Goal: Transaction & Acquisition: Purchase product/service

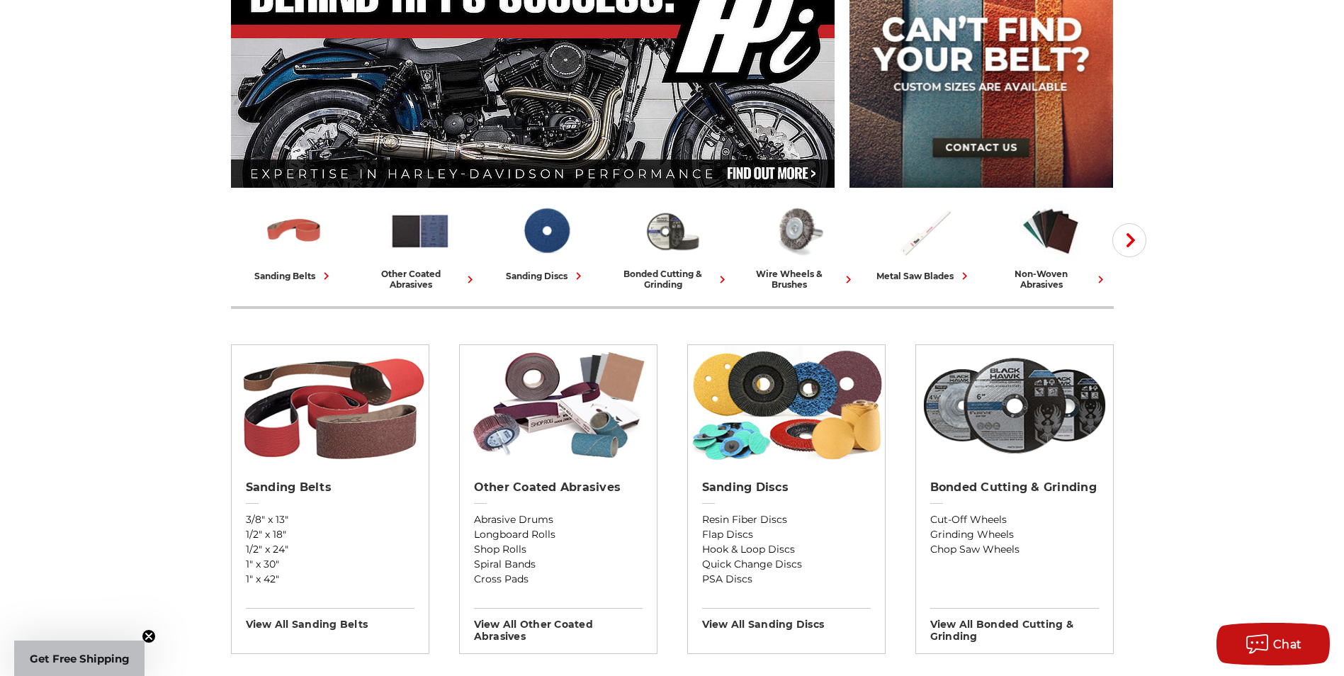
scroll to position [213, 0]
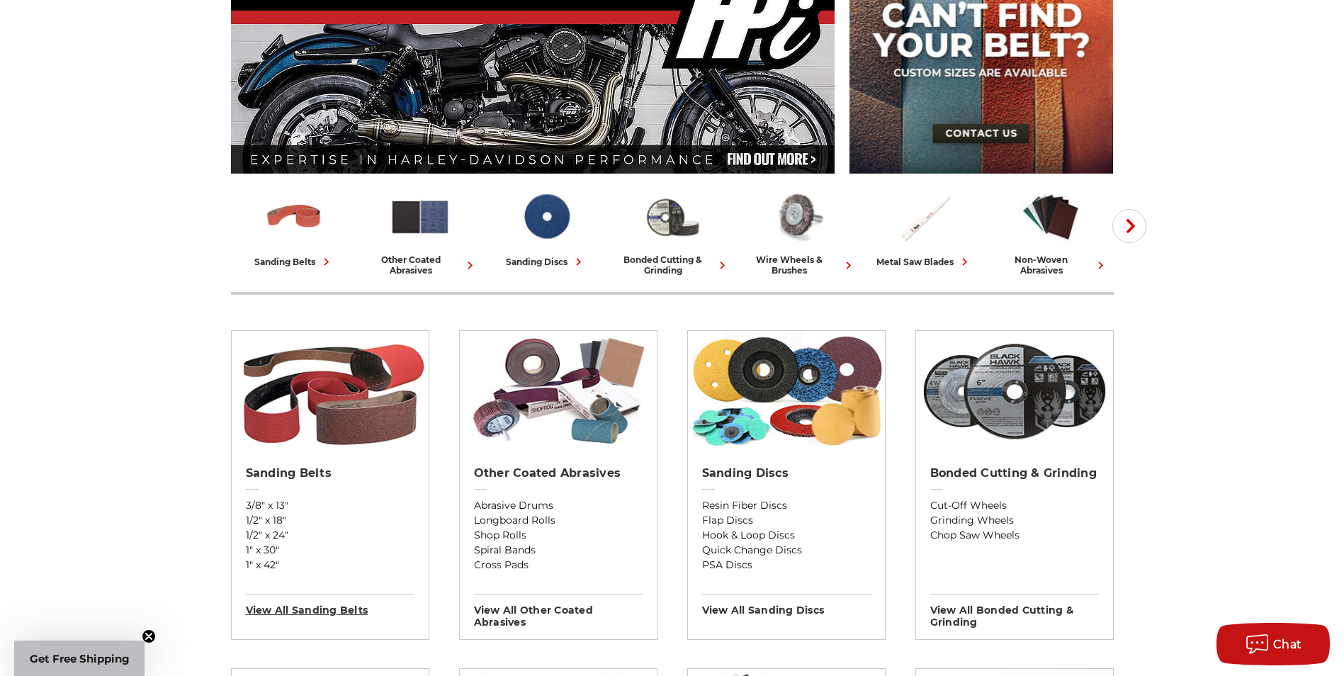
drag, startPoint x: 315, startPoint y: 606, endPoint x: 305, endPoint y: 607, distance: 10.7
click at [314, 606] on h3 "View All sanding belts" at bounding box center [330, 605] width 169 height 23
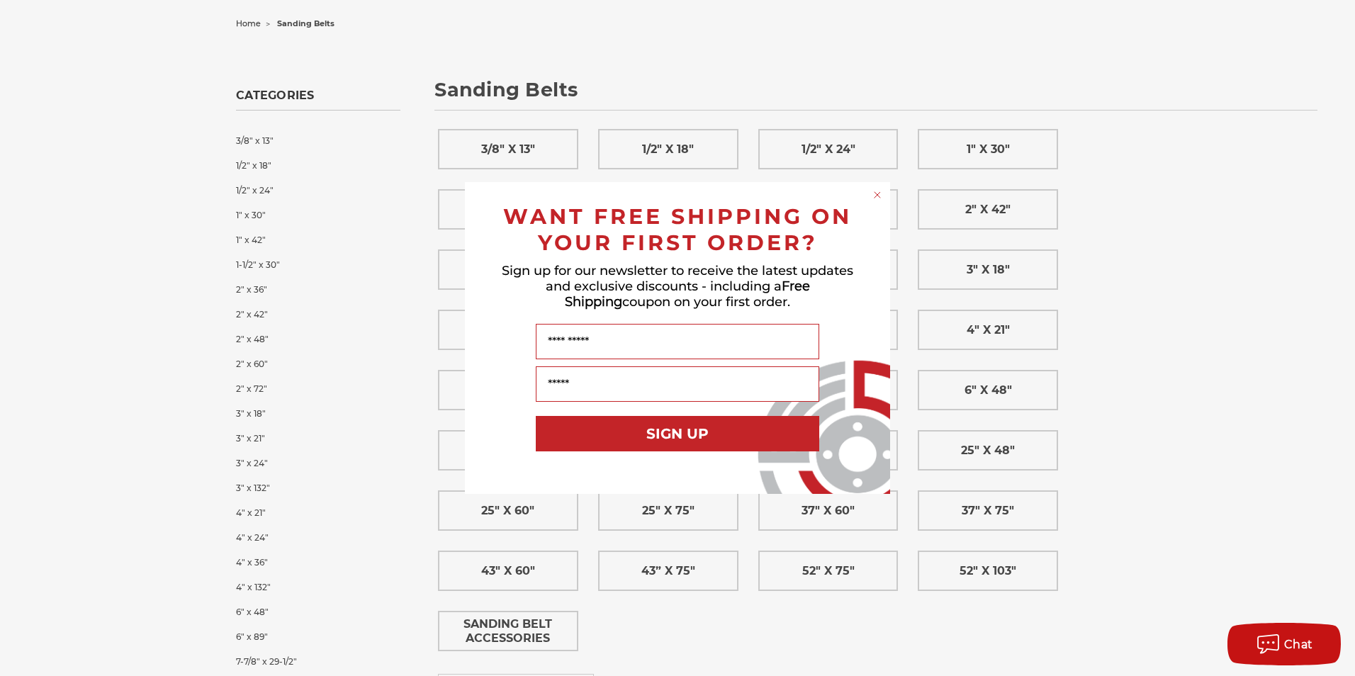
click at [873, 198] on circle "Close dialog" at bounding box center [877, 194] width 13 height 13
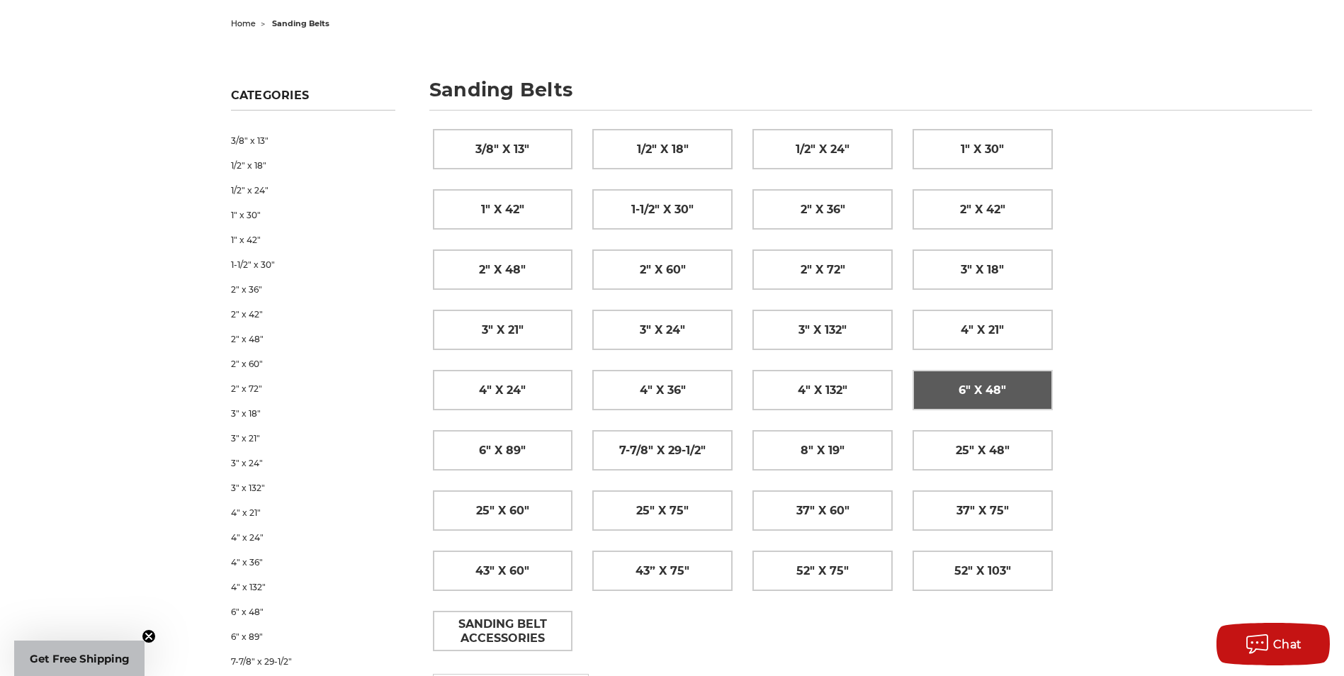
click at [993, 394] on span "6" x 48"" at bounding box center [982, 390] width 47 height 24
